Goal: Task Accomplishment & Management: Complete application form

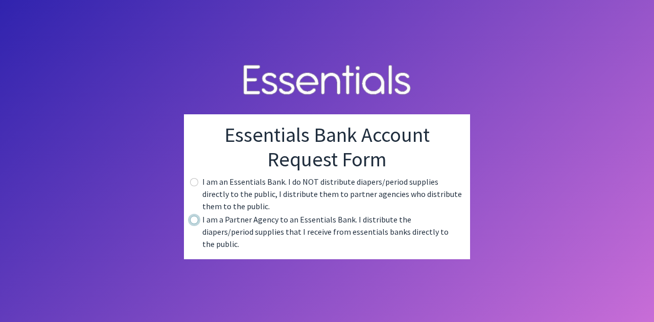
click at [197, 224] on input "radio" at bounding box center [194, 220] width 8 height 8
radio input "true"
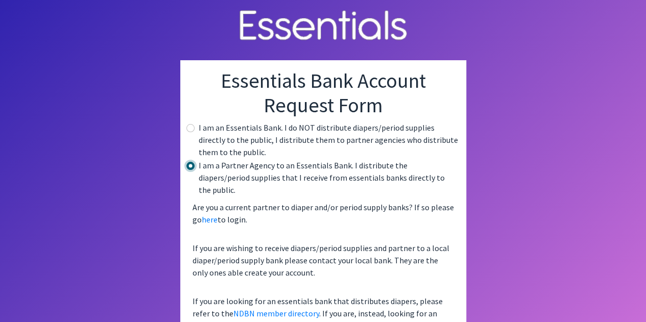
scroll to position [38, 0]
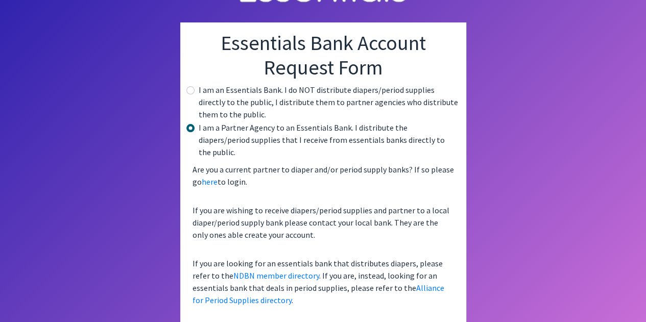
click at [387, 283] on link "Alliance for Period Supplies directory" at bounding box center [319, 294] width 252 height 22
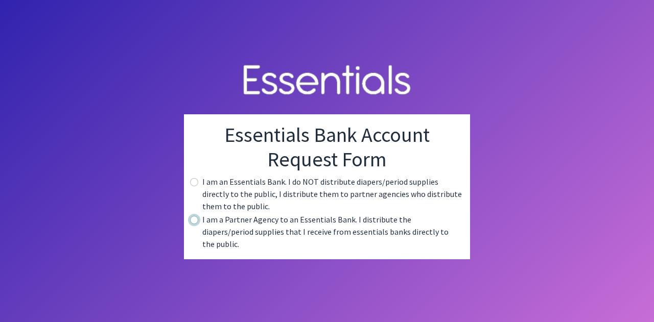
click at [197, 224] on input "radio" at bounding box center [194, 220] width 8 height 8
radio input "true"
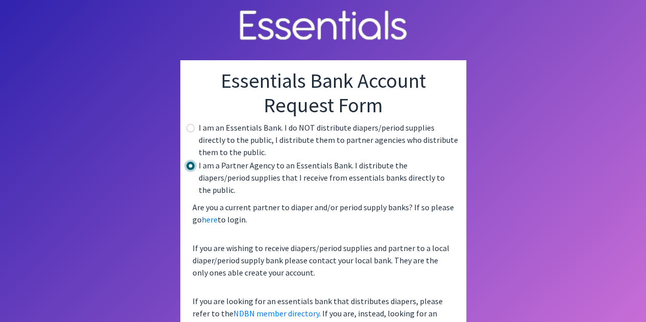
scroll to position [38, 0]
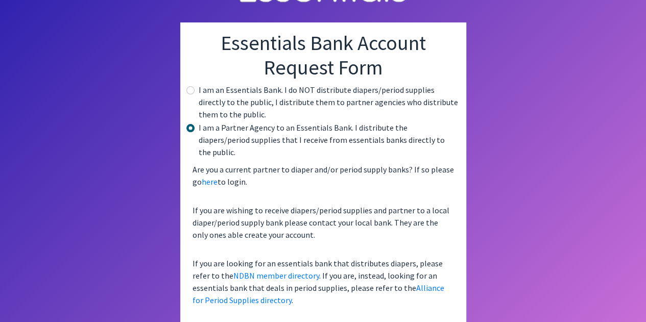
click at [395, 283] on link "Alliance for Period Supplies directory" at bounding box center [319, 294] width 252 height 22
click at [203, 177] on link "here" at bounding box center [210, 182] width 16 height 10
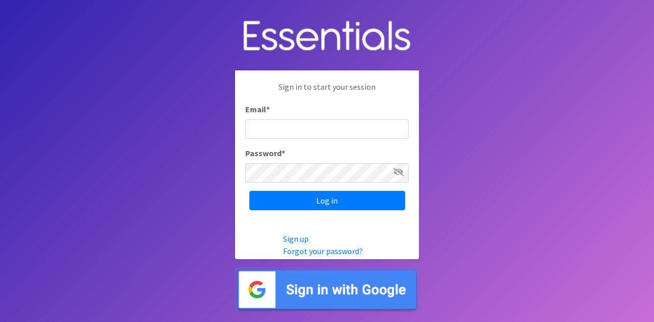
click at [298, 240] on link "Sign up" at bounding box center [296, 239] width 26 height 10
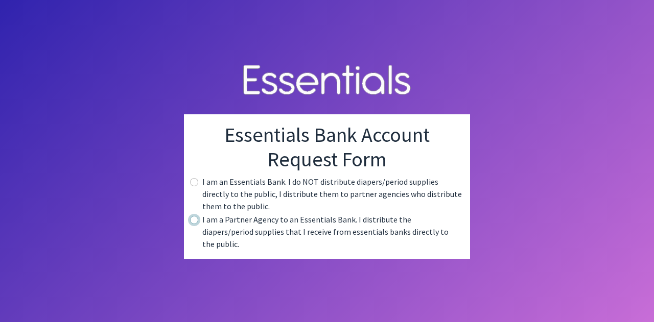
click at [193, 224] on input "radio" at bounding box center [194, 220] width 8 height 8
radio input "true"
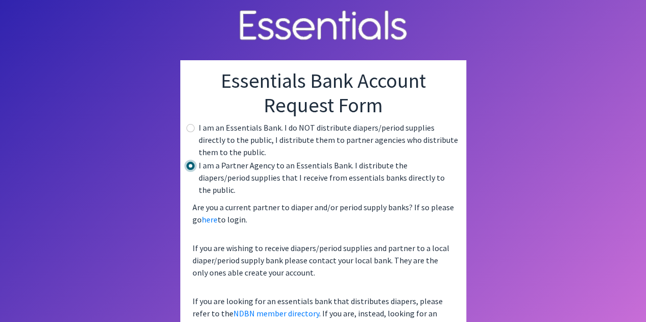
scroll to position [38, 0]
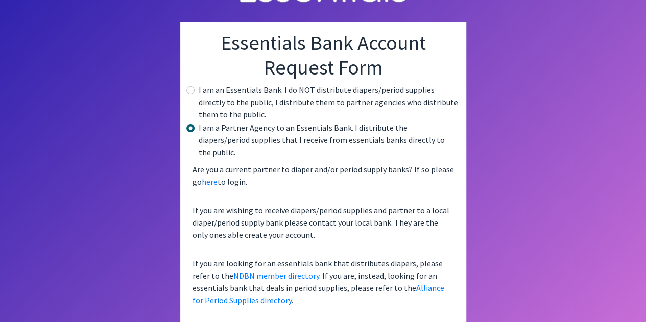
click at [392, 283] on link "Alliance for Period Supplies directory" at bounding box center [319, 294] width 252 height 22
